Goal: Navigation & Orientation: Find specific page/section

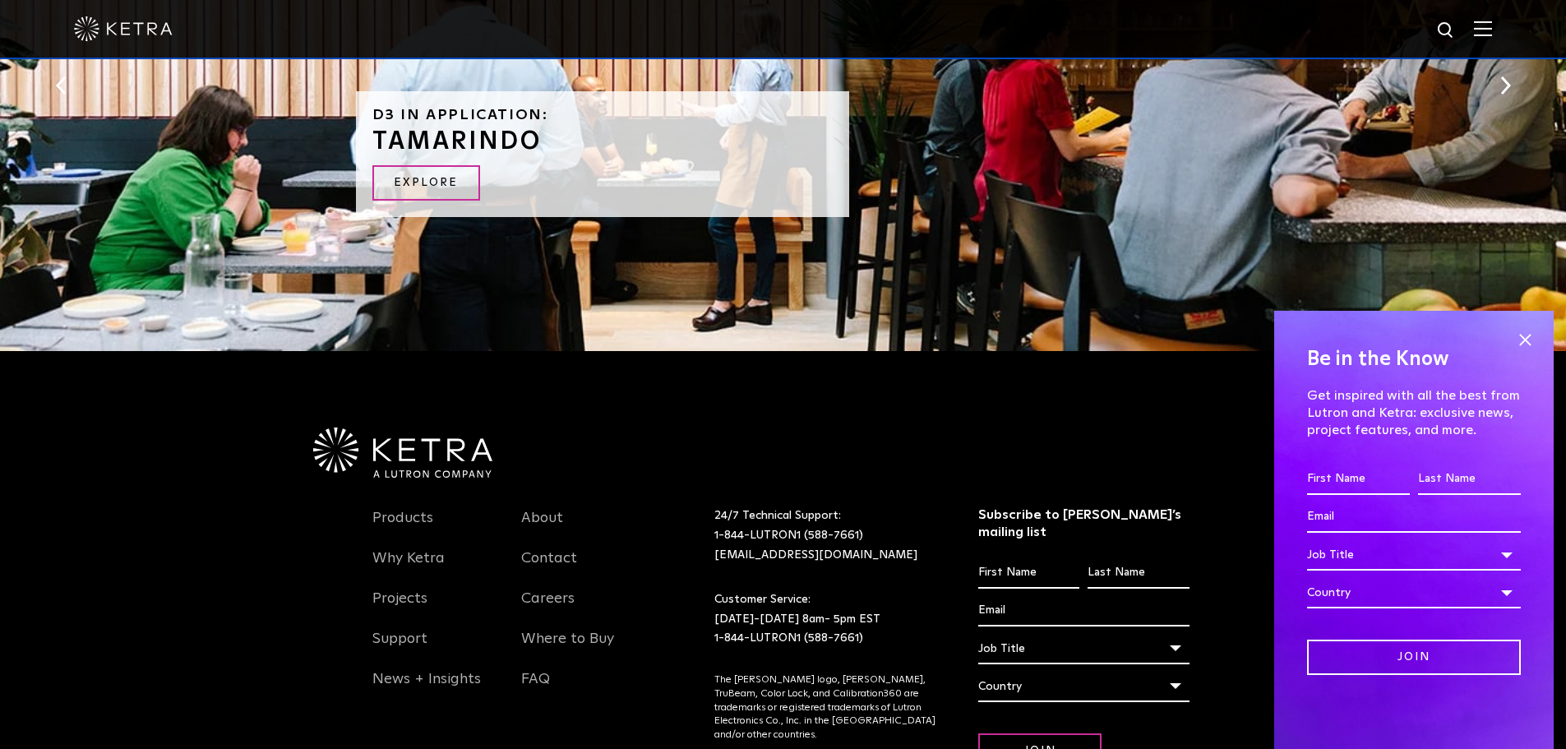
scroll to position [3452, 0]
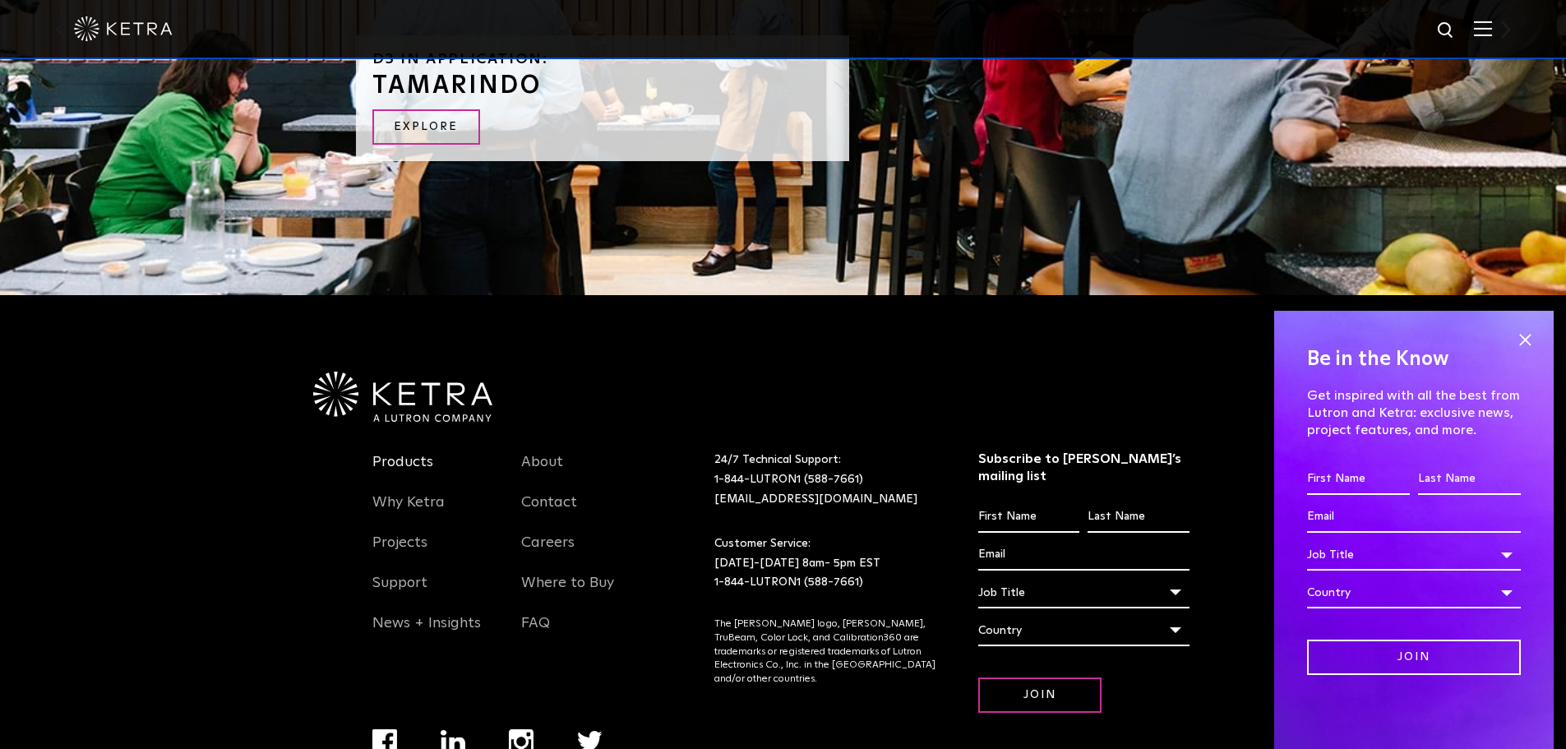
click at [395, 456] on link "Products" at bounding box center [402, 472] width 61 height 38
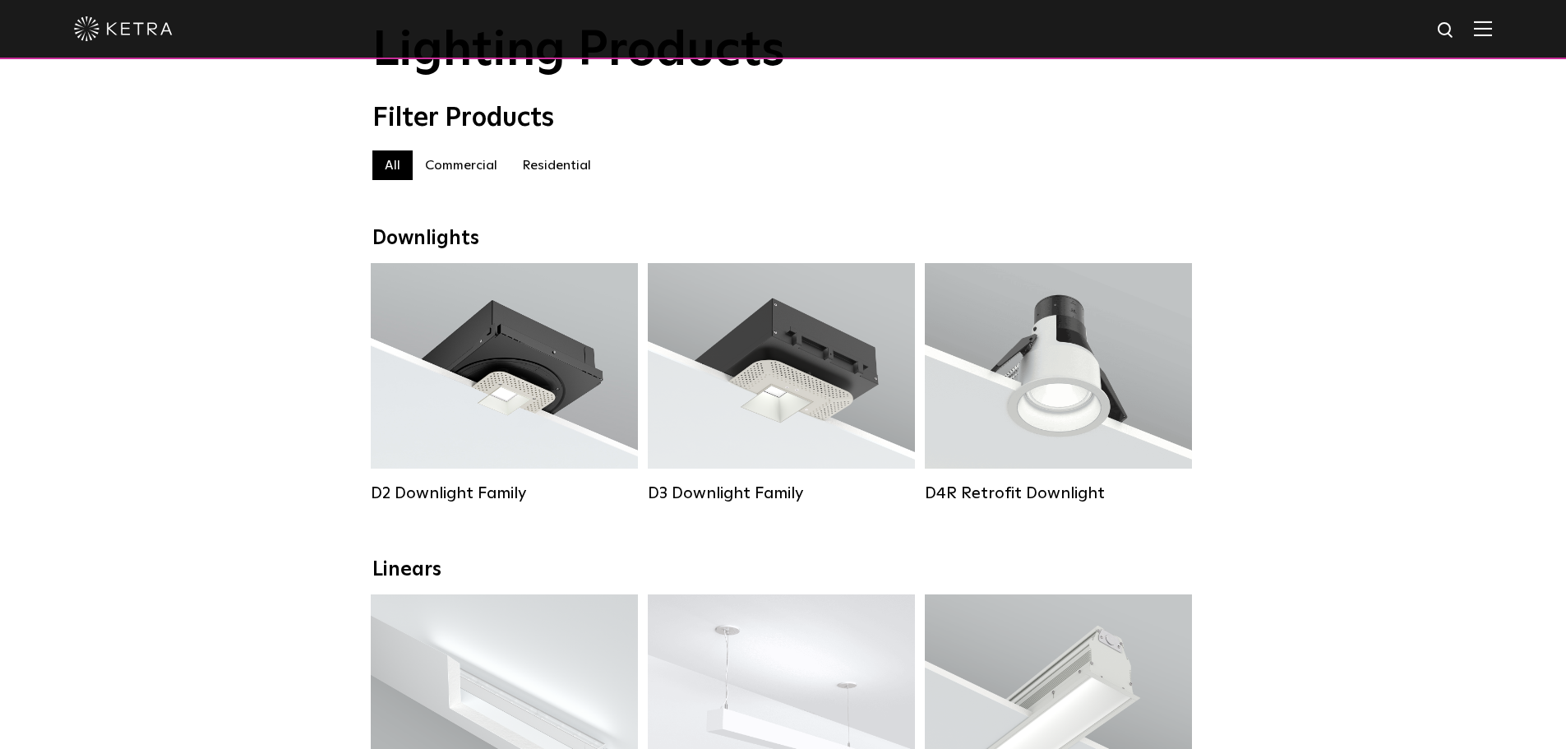
scroll to position [247, 0]
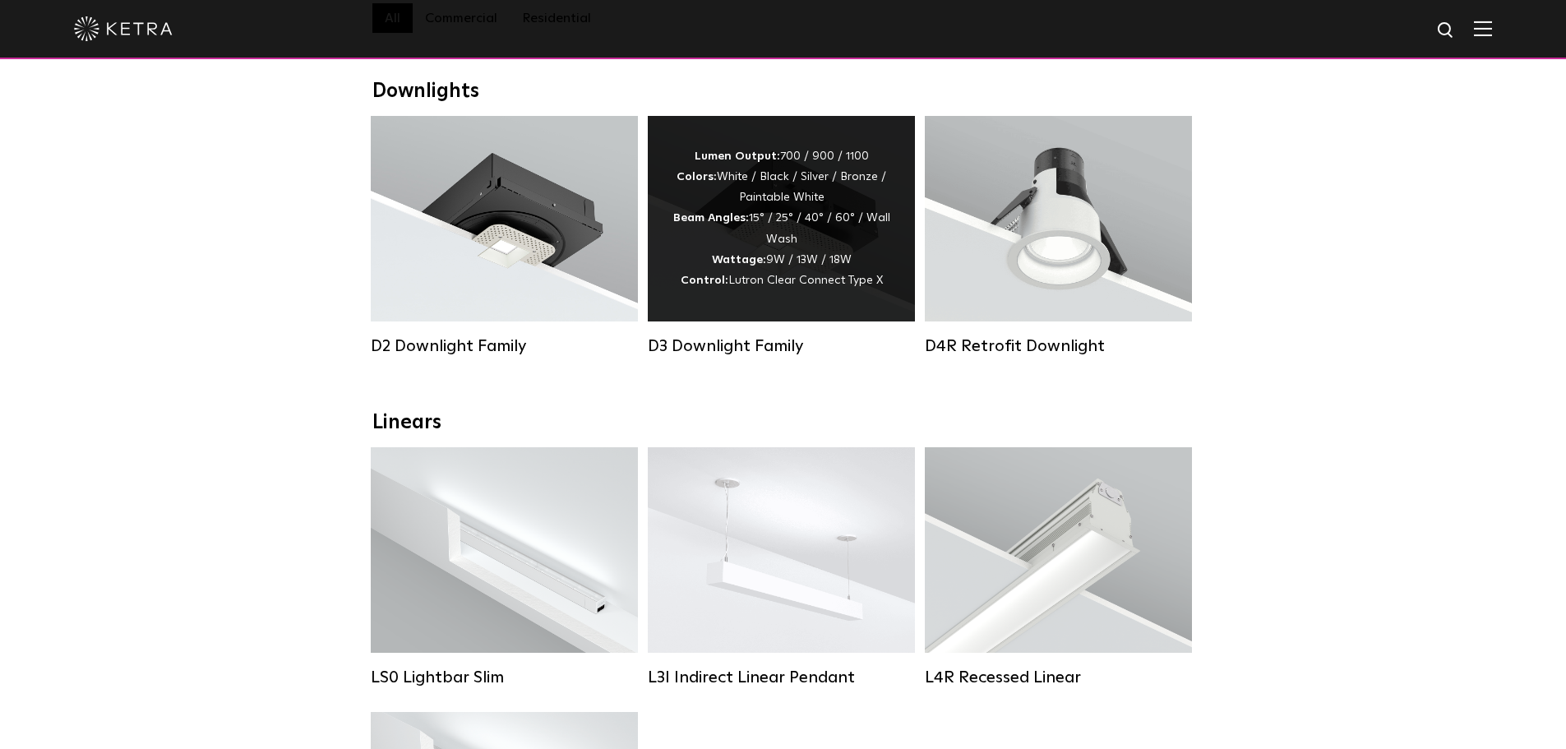
click at [730, 356] on div "D3 Downlight Family" at bounding box center [781, 346] width 267 height 20
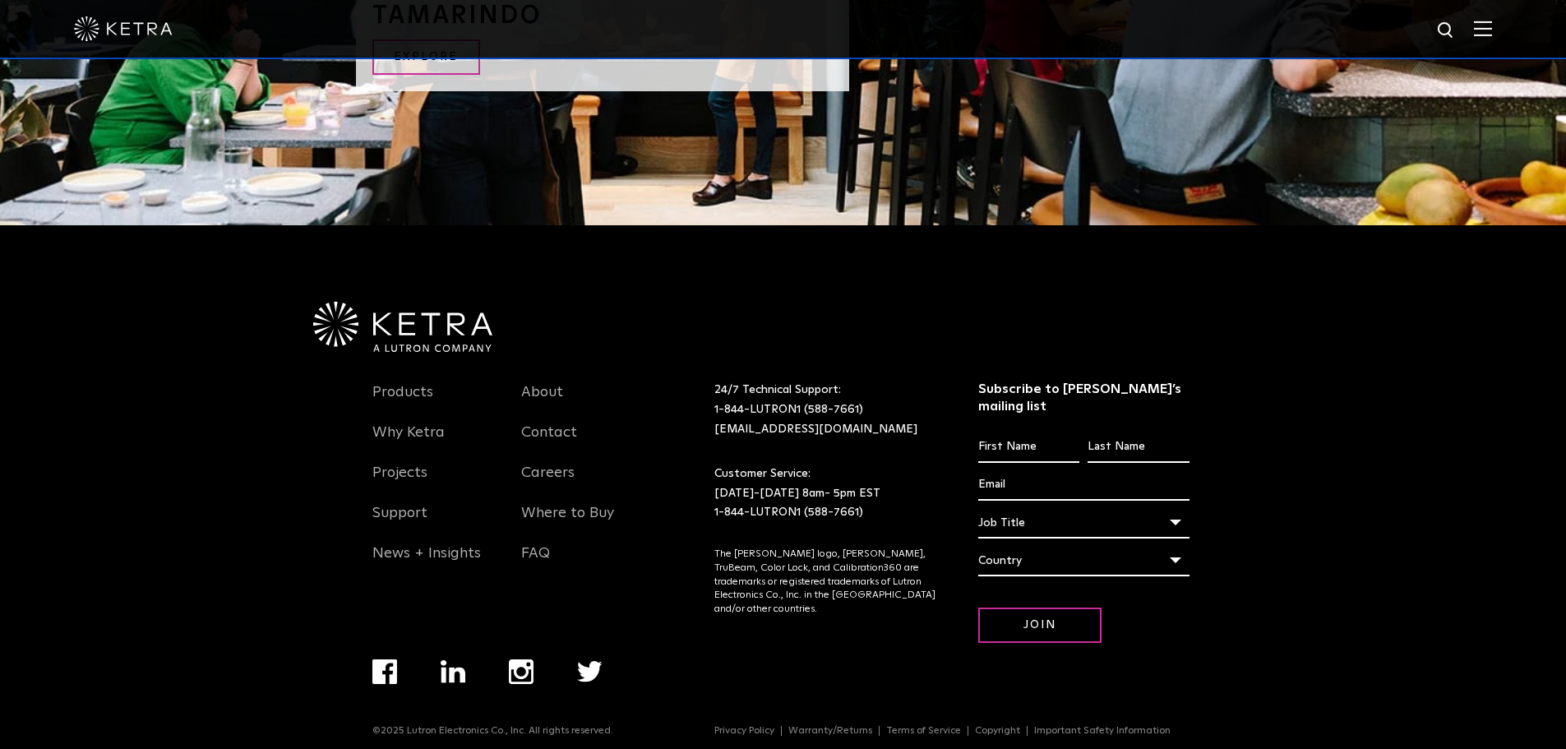
scroll to position [3524, 0]
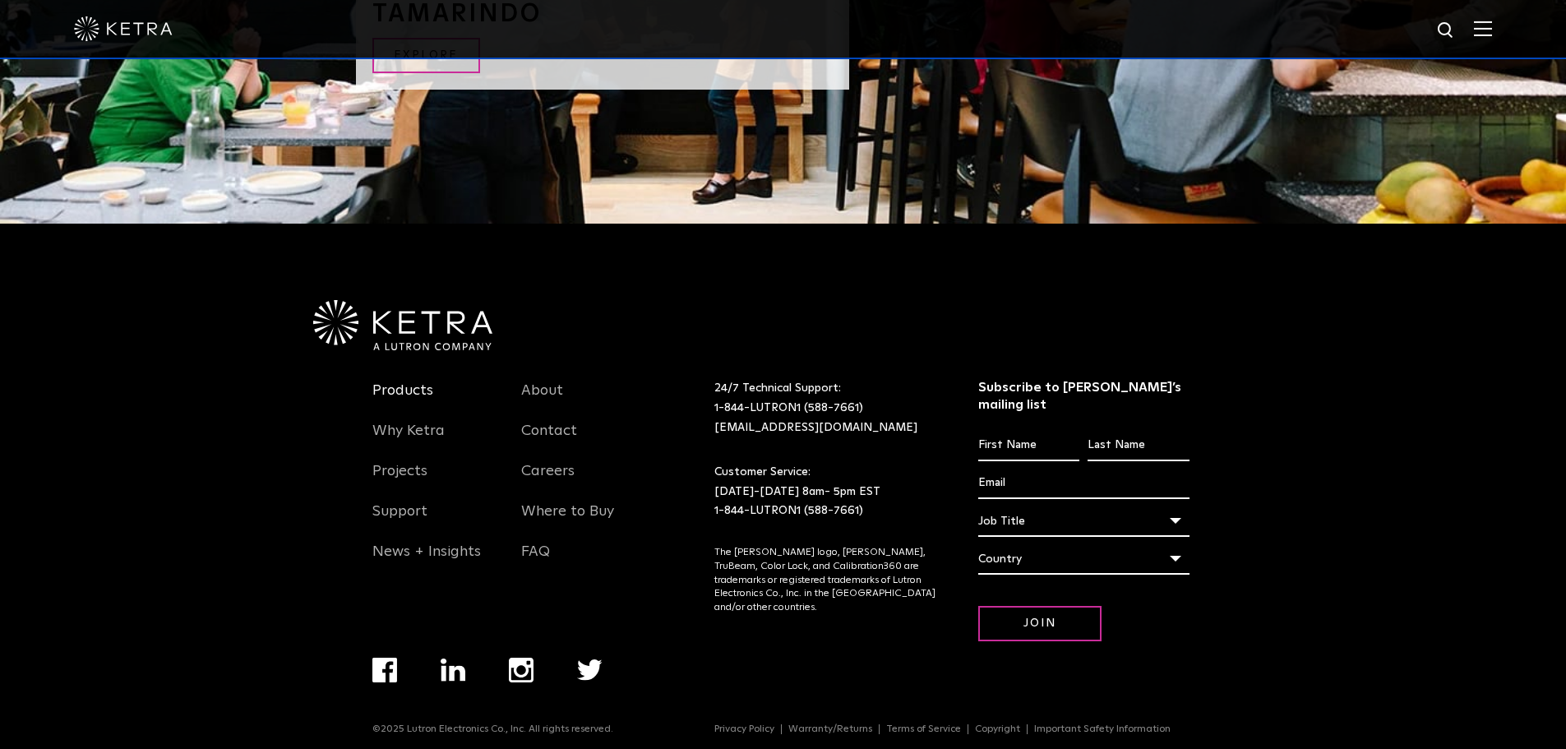
click at [407, 384] on link "Products" at bounding box center [402, 400] width 61 height 38
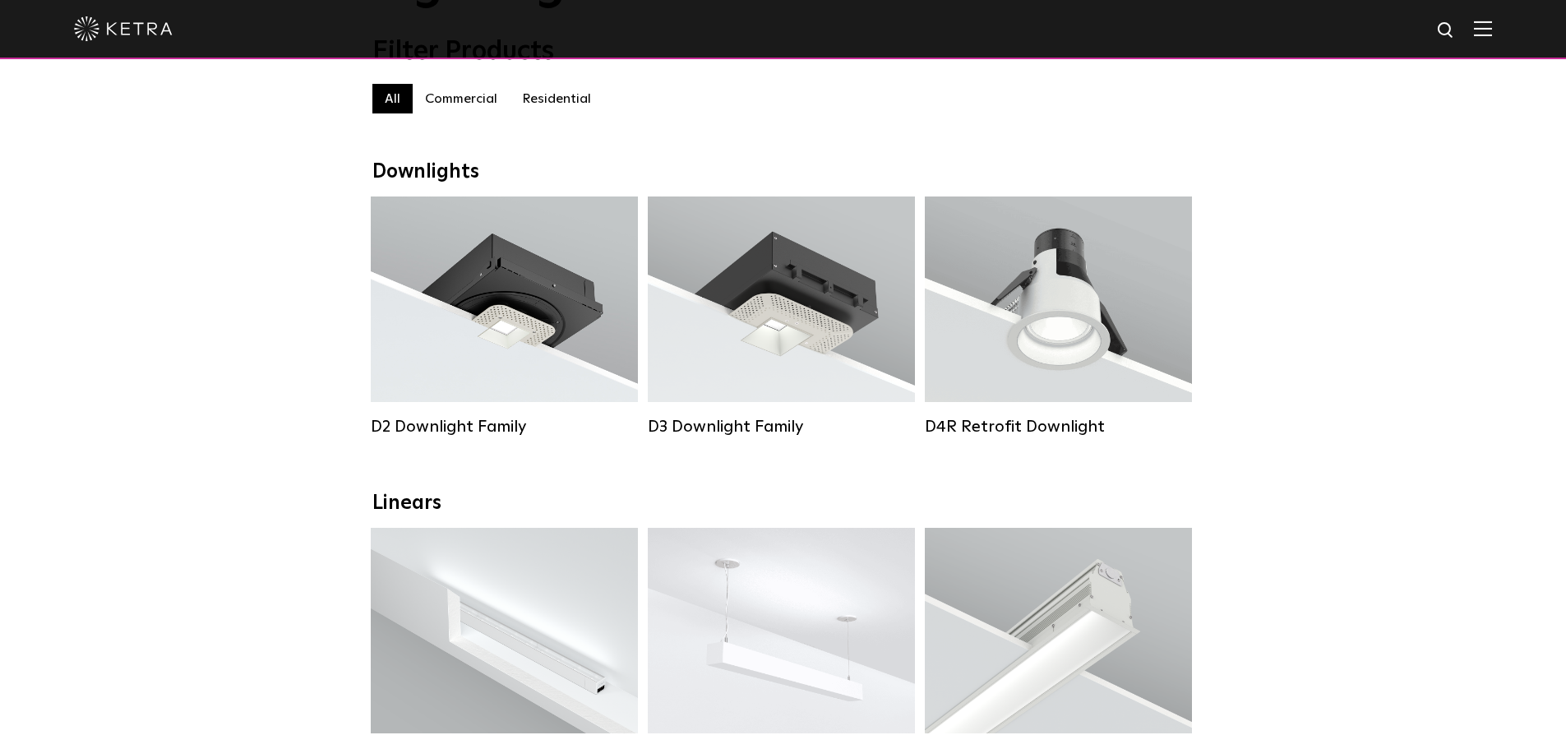
scroll to position [164, 0]
